Goal: Obtain resource: Download file/media

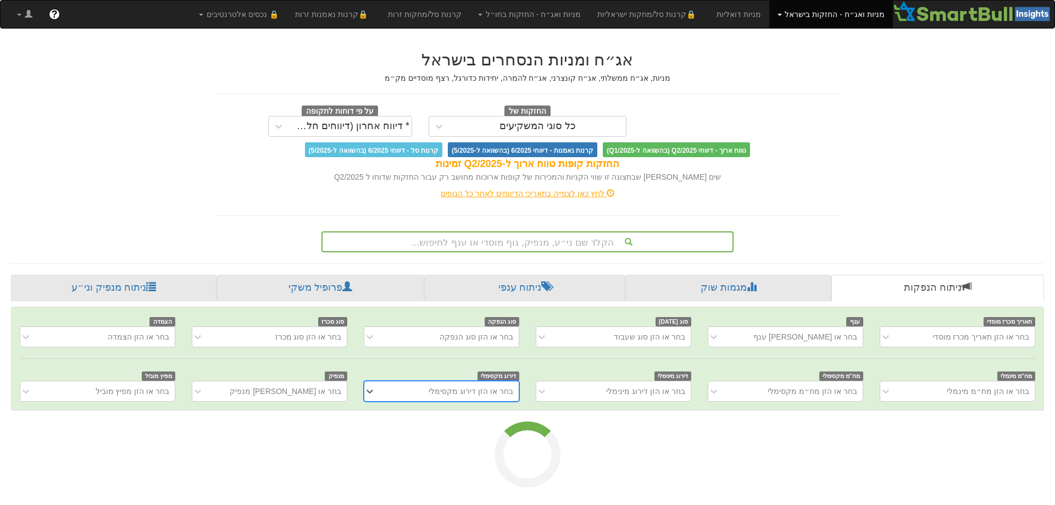
click at [555, 242] on font "הקלד שם ני״ע, מנפיק, גוף מוסדי או ענף לחיפוש..." at bounding box center [512, 242] width 202 height 10
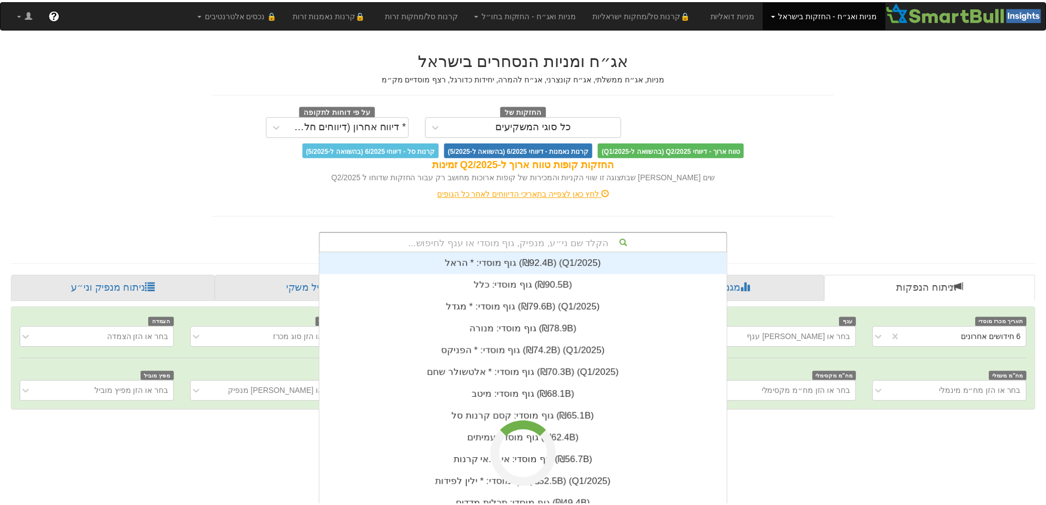
scroll to position [274, 0]
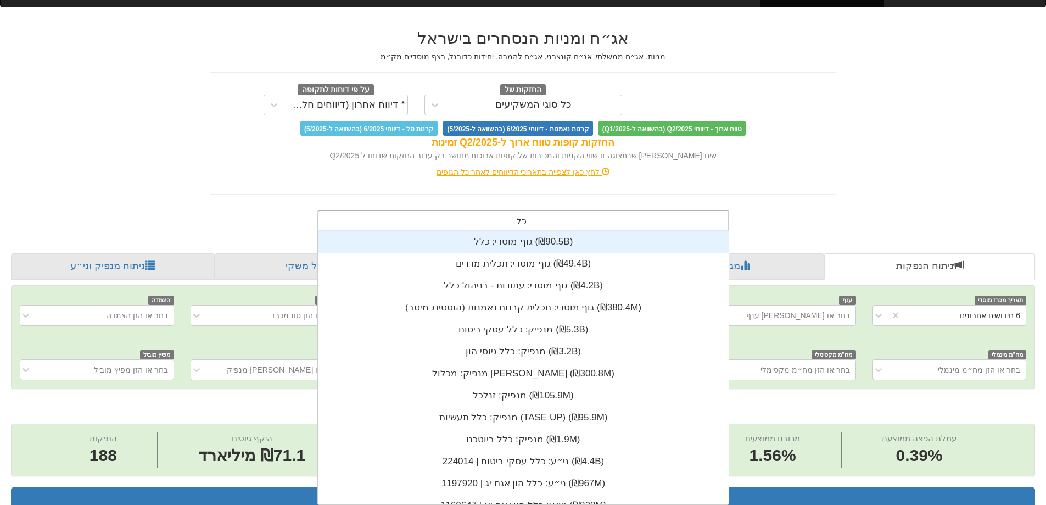
type input "כלל"
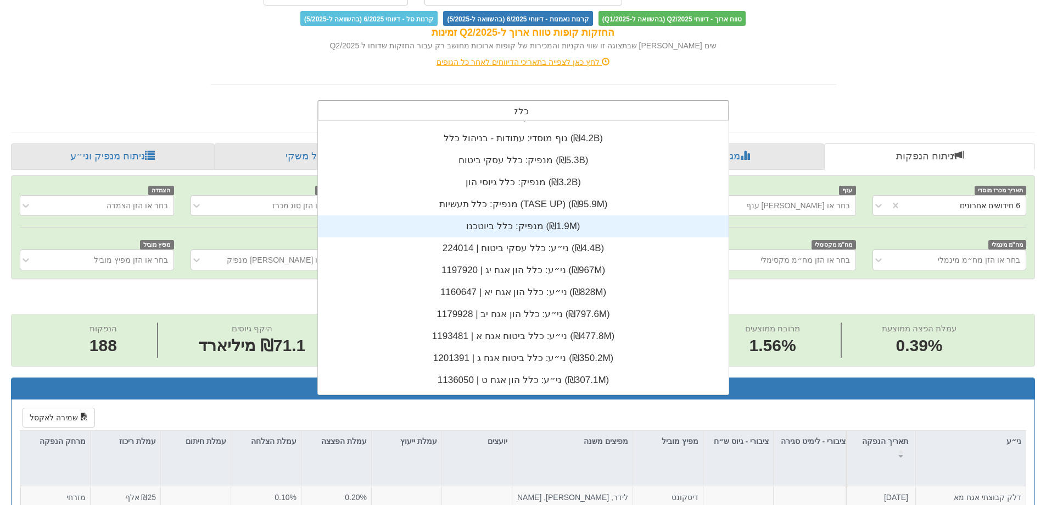
scroll to position [0, 0]
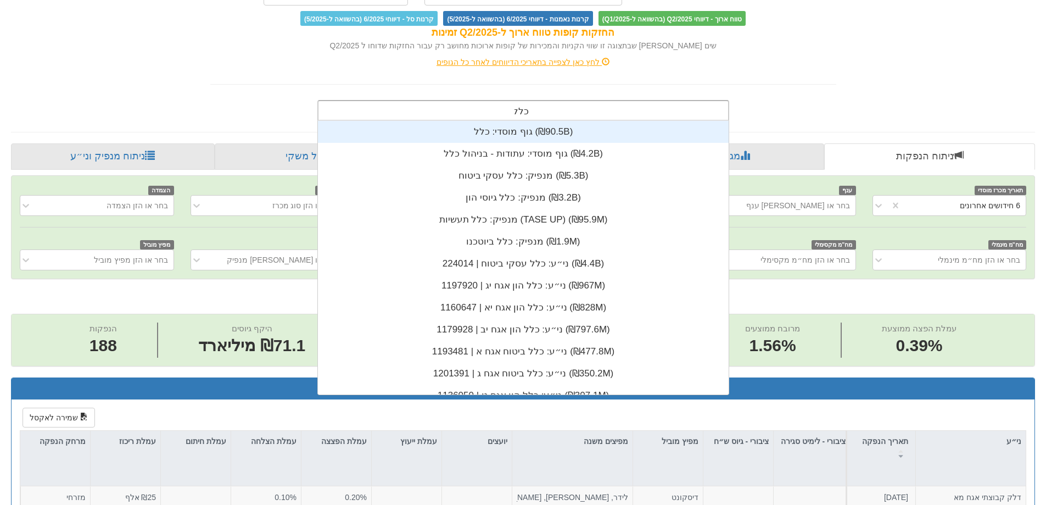
click at [510, 136] on div "גוף מוסדי: ‏כלל ‎(₪90.5B)‎" at bounding box center [523, 132] width 411 height 22
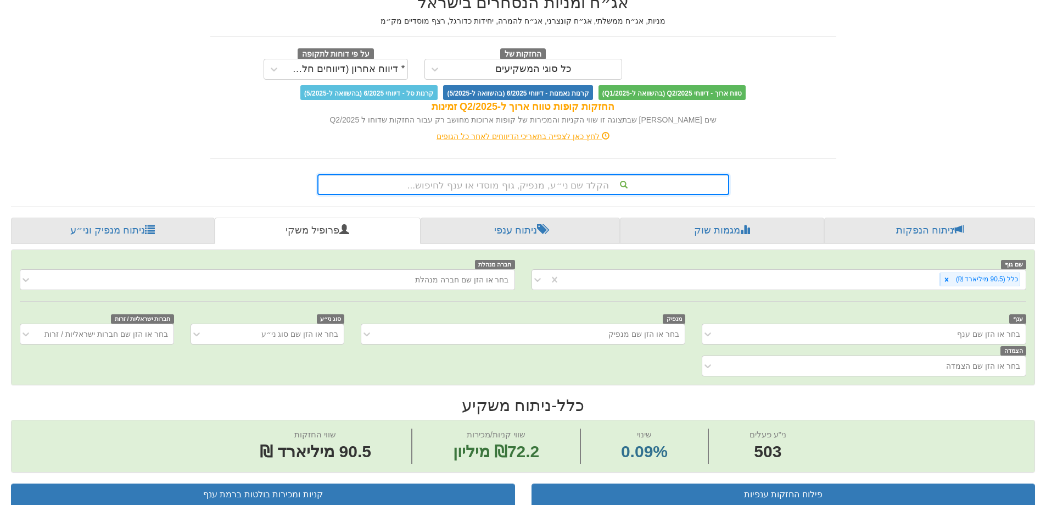
scroll to position [55, 0]
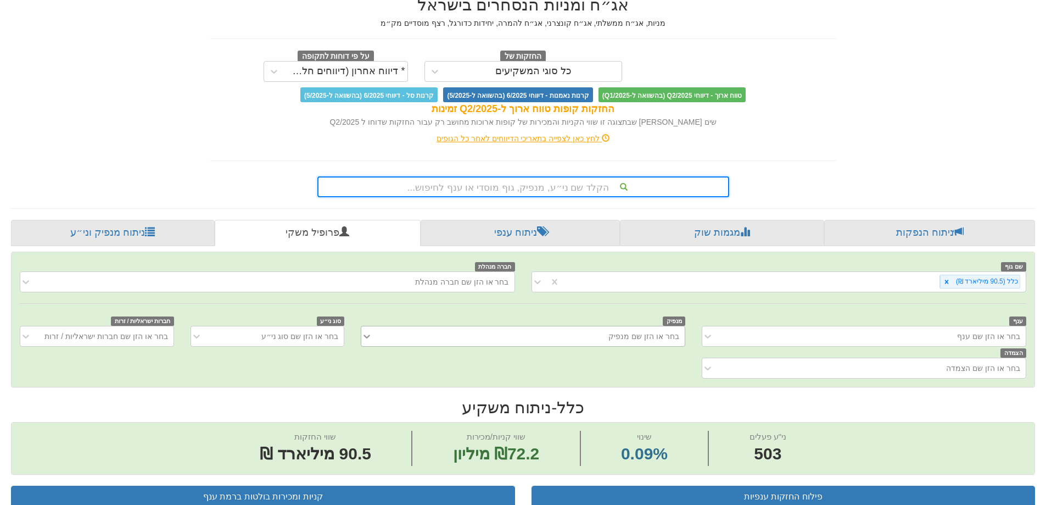
click at [370, 336] on div at bounding box center [369, 336] width 16 height 20
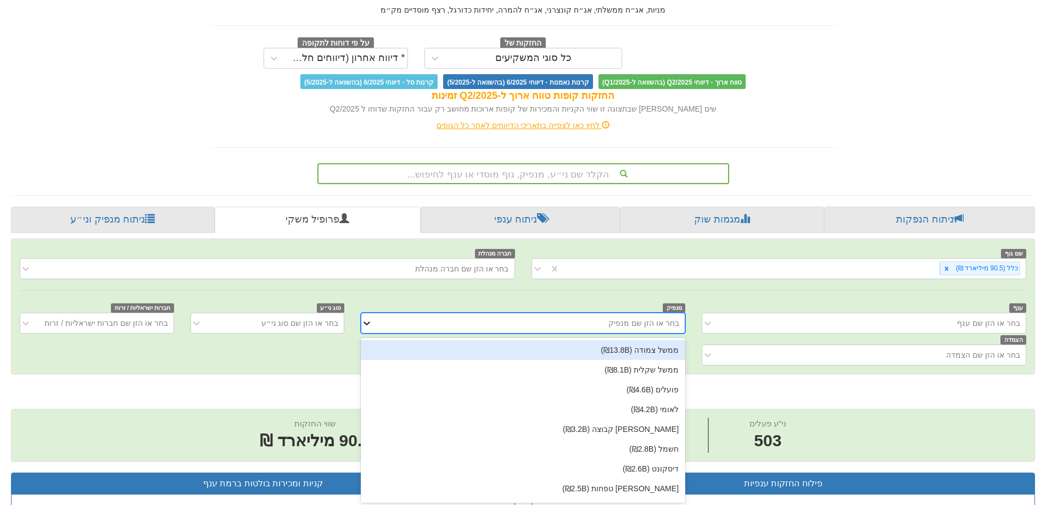
scroll to position [70, 0]
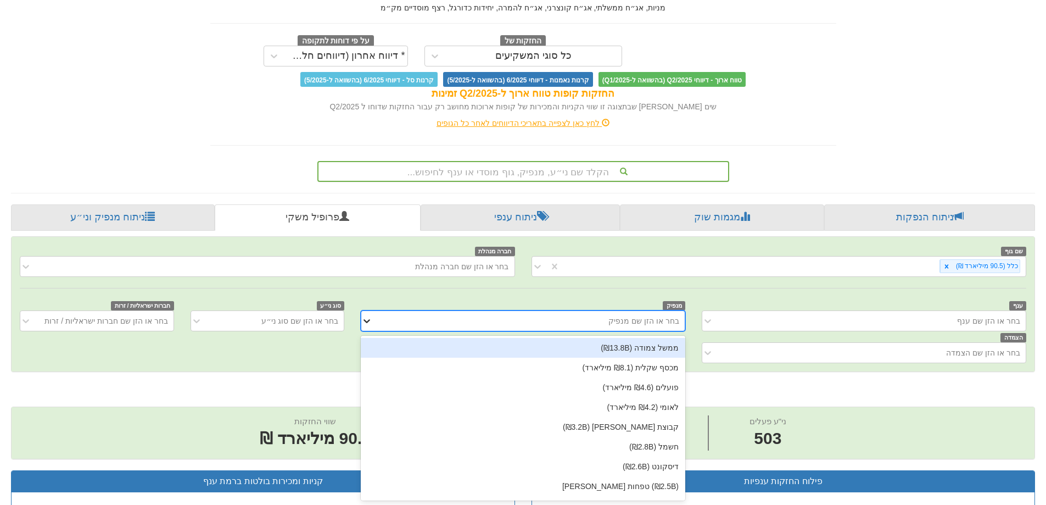
click at [373, 326] on div at bounding box center [369, 321] width 16 height 20
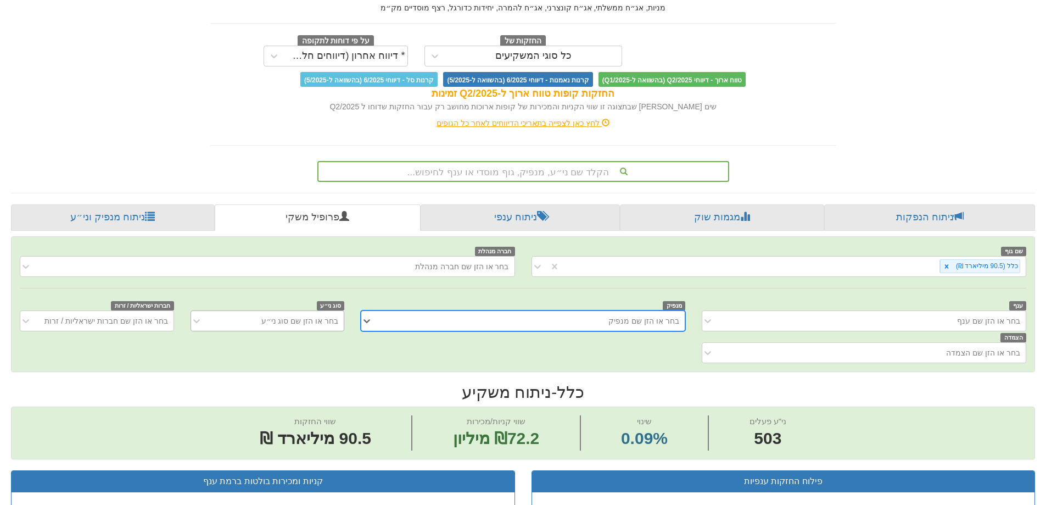
click at [314, 321] on font "בחר או הזן שם סוג ני״ע" at bounding box center [299, 320] width 77 height 9
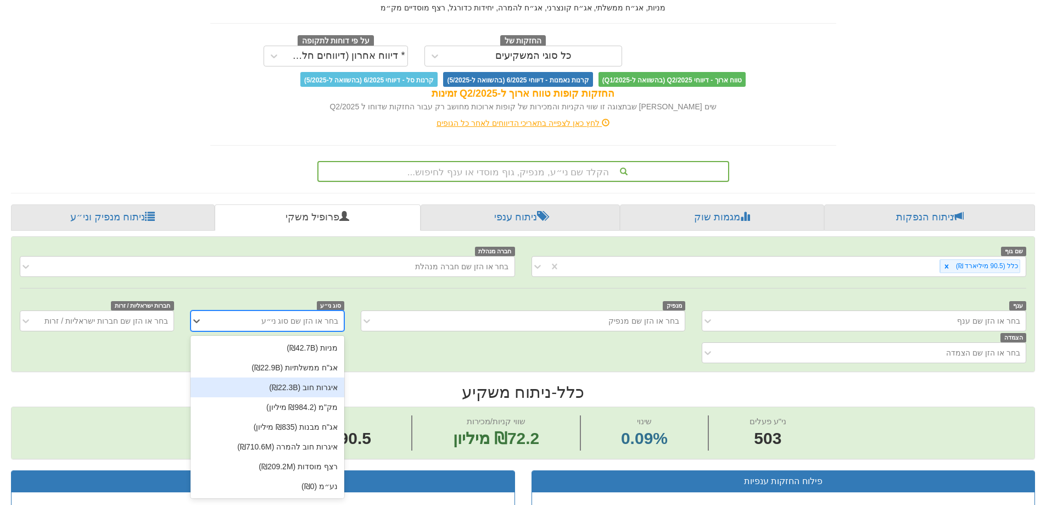
click at [331, 385] on font "איגרות חוב (₪22.3B)" at bounding box center [303, 387] width 69 height 9
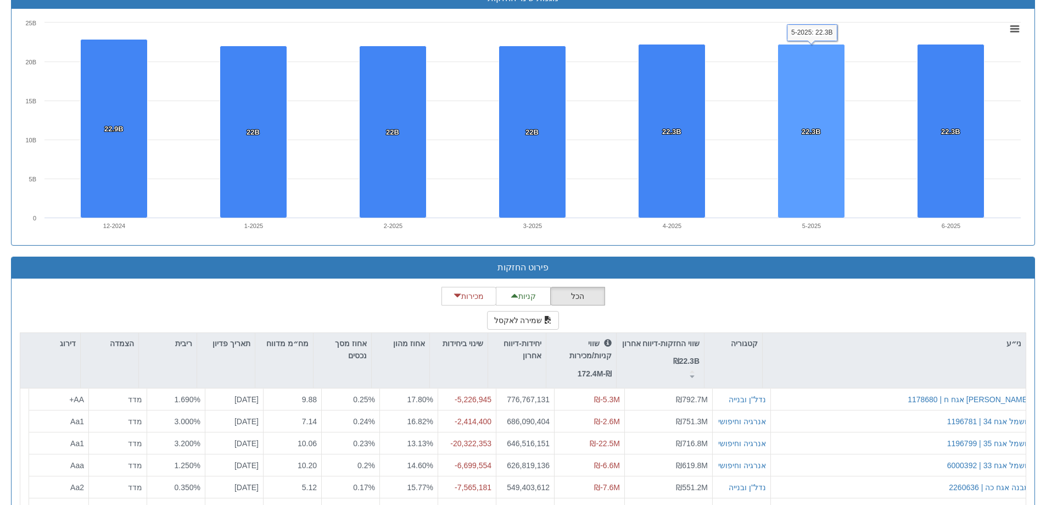
scroll to position [824, 0]
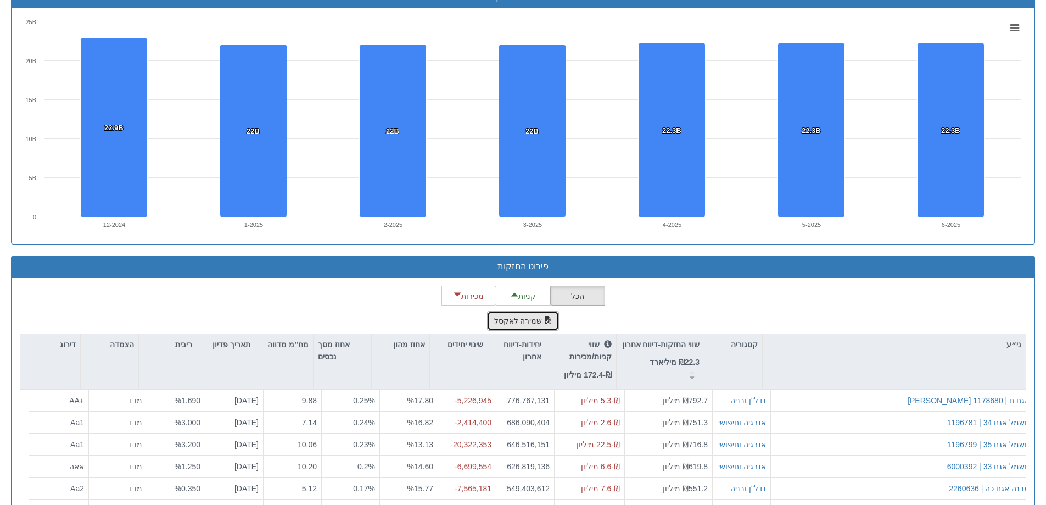
click at [537, 318] on font "שמירה לאקסל" at bounding box center [518, 321] width 48 height 9
click at [516, 327] on button "שמירה לאקסל" at bounding box center [523, 321] width 73 height 20
